Goal: Complete application form

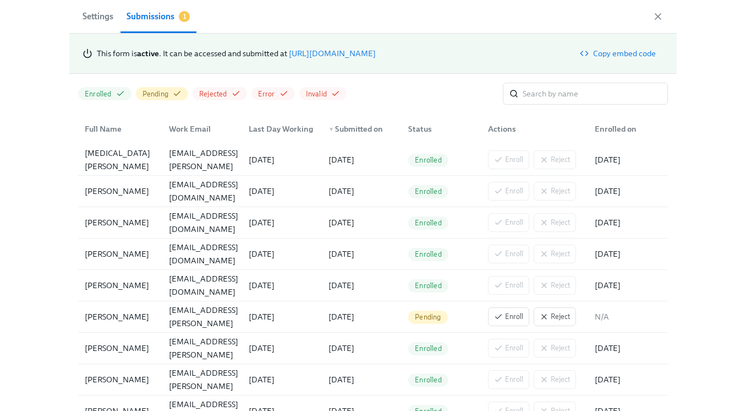
scroll to position [0, 3213]
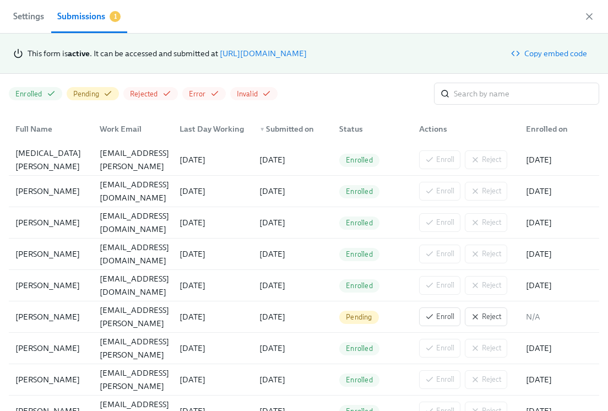
click at [84, 18] on div "Submissions" at bounding box center [81, 16] width 48 height 15
click at [300, 53] on link "https://my.dadohr.com/enrollmentForms/5EB6IWqIEufq282YWJsrW3kqMJKr7" at bounding box center [263, 53] width 87 height 10
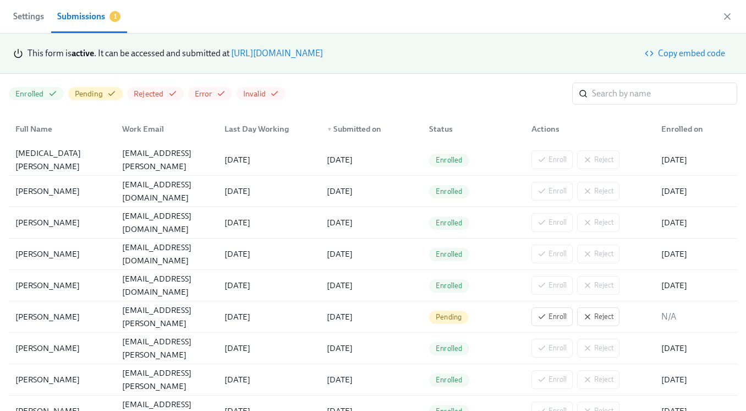
scroll to position [0, 3106]
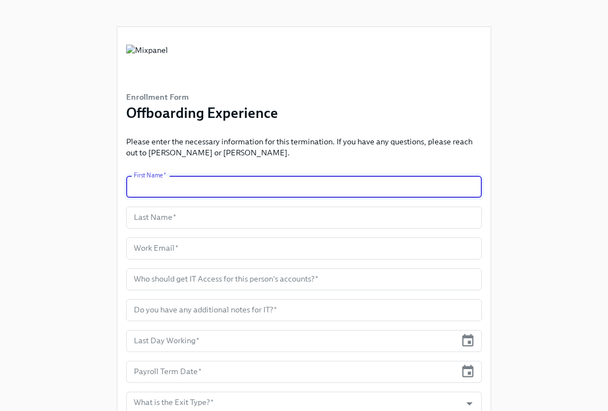
click at [187, 189] on input "text" at bounding box center [303, 187] width 355 height 22
type input "Aaina"
